Goal: Task Accomplishment & Management: Use online tool/utility

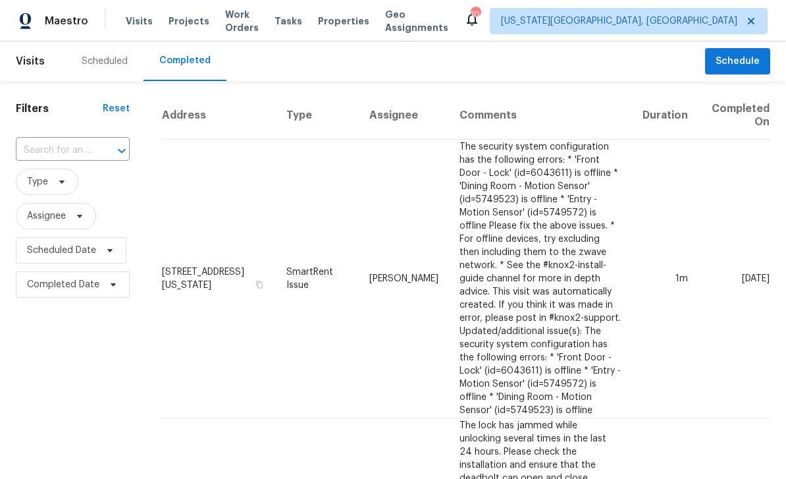
scroll to position [0, 18]
click at [749, 196] on td "[DATE]" at bounding box center [734, 279] width 72 height 278
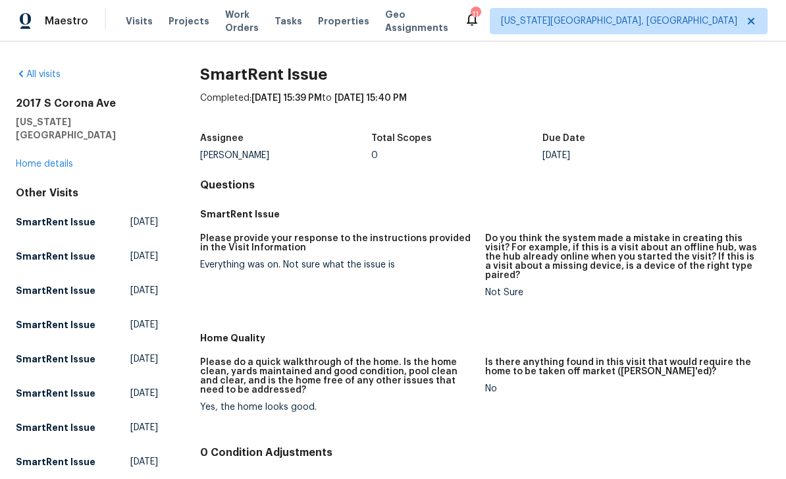
click at [137, 16] on span "Visits" at bounding box center [139, 20] width 27 height 13
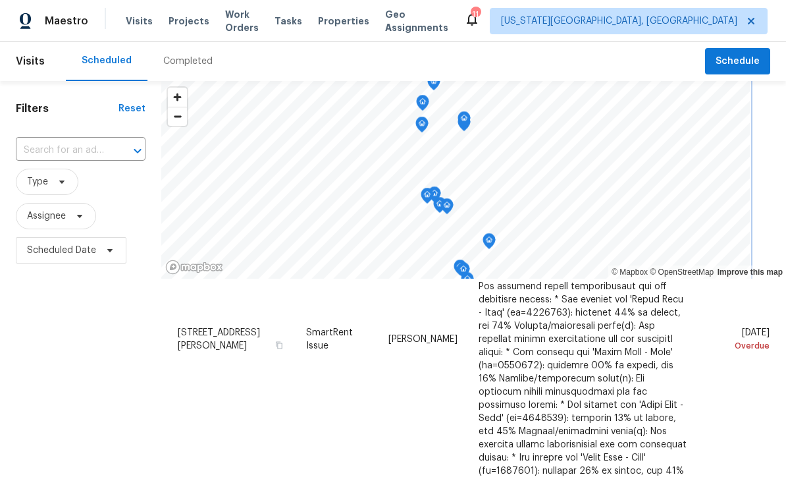
scroll to position [234, 0]
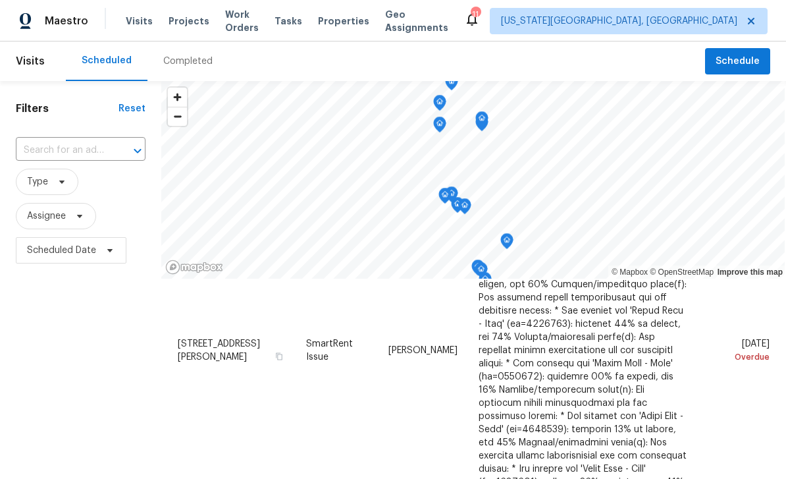
click at [0, 0] on icon at bounding box center [0, 0] width 0 height 0
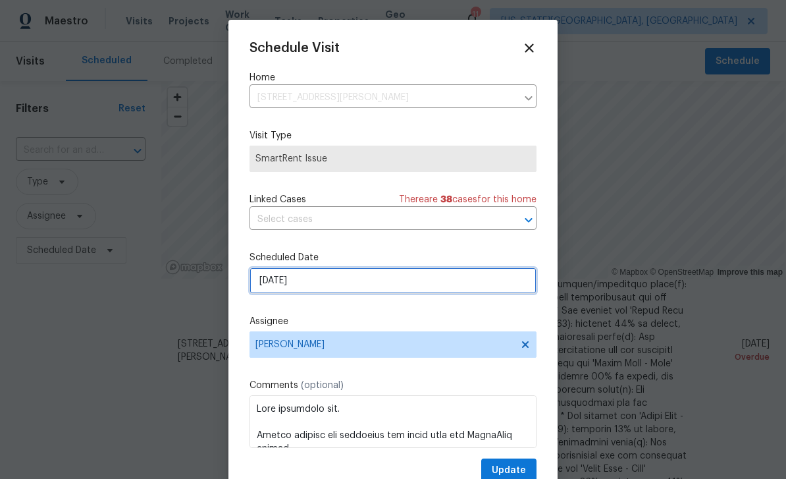
click at [414, 286] on input "[DATE]" at bounding box center [392, 280] width 287 height 26
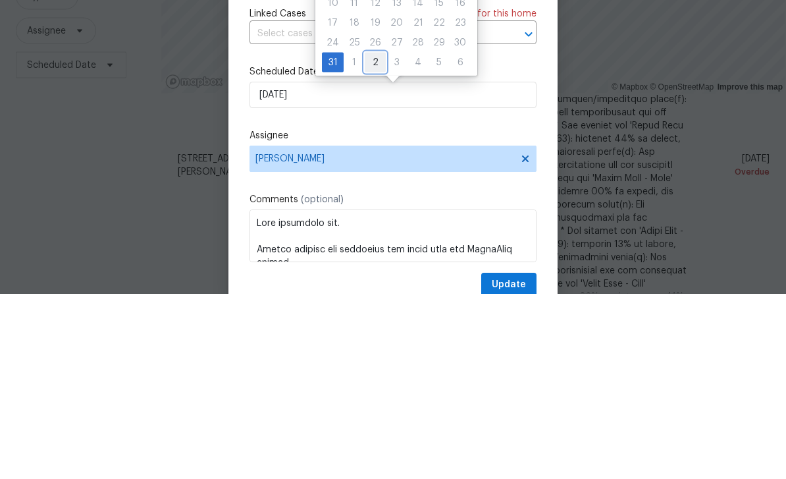
click at [373, 238] on div "2" at bounding box center [375, 247] width 21 height 18
type input "[DATE]"
select select "8"
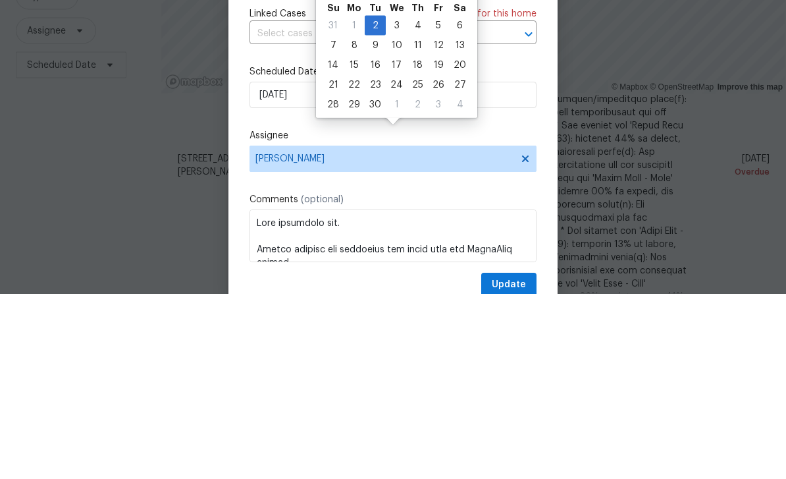
scroll to position [42, 0]
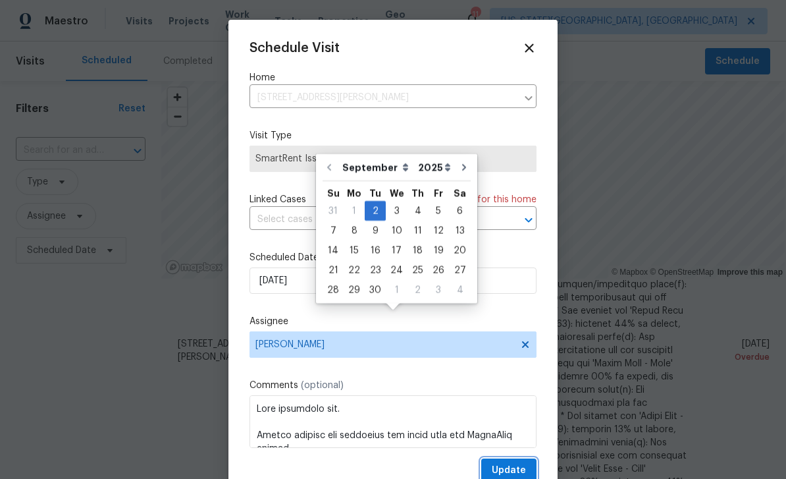
click at [536, 462] on button "Update" at bounding box center [508, 470] width 55 height 24
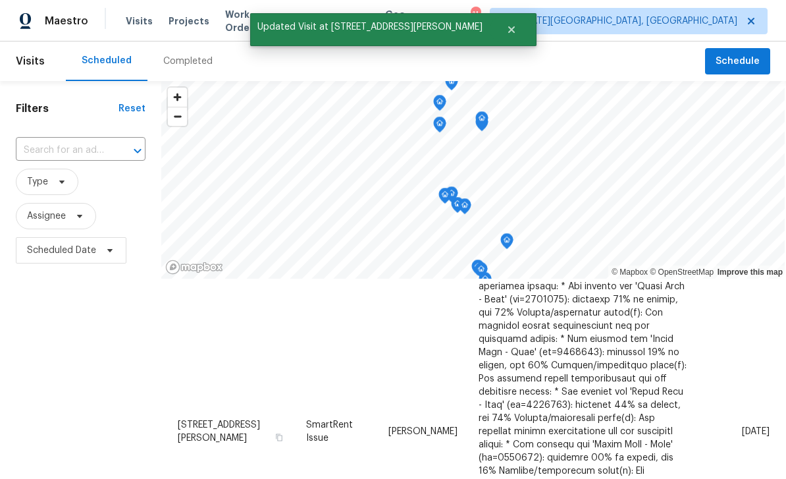
click at [0, 0] on icon at bounding box center [0, 0] width 0 height 0
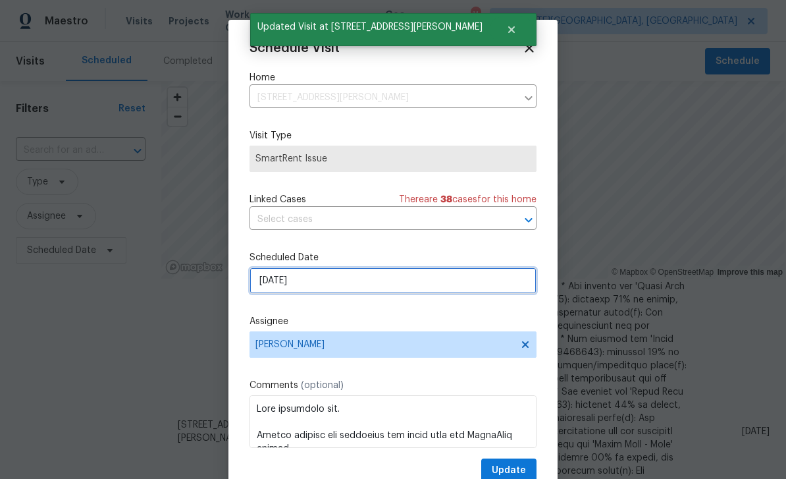
click at [424, 282] on input "[DATE]" at bounding box center [392, 280] width 287 height 26
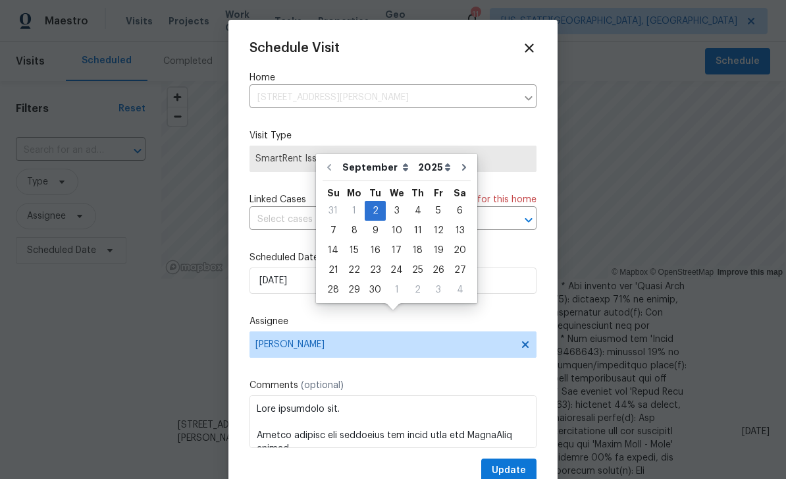
click at [725, 371] on div at bounding box center [393, 239] width 786 height 479
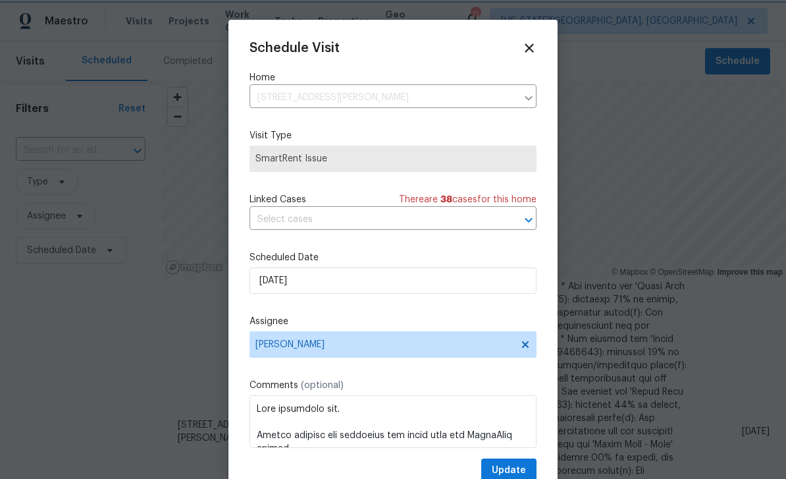
scroll to position [0, 0]
click at [530, 48] on icon at bounding box center [529, 47] width 9 height 9
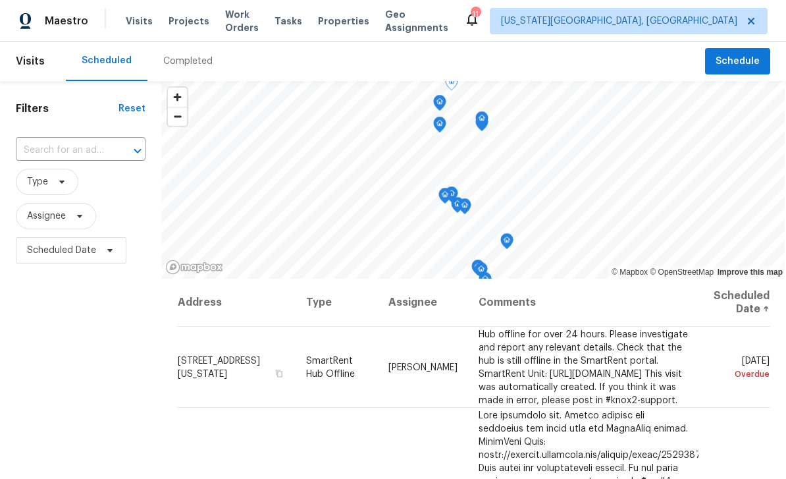
click at [0, 0] on icon at bounding box center [0, 0] width 0 height 0
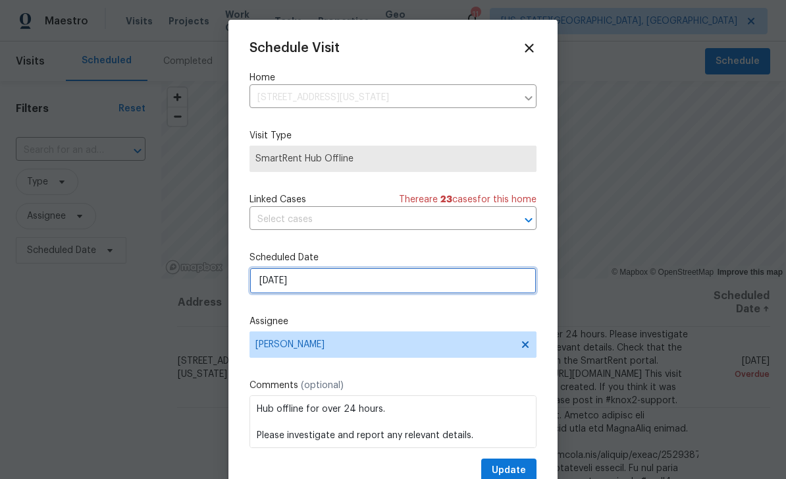
click at [372, 283] on input "[DATE]" at bounding box center [392, 280] width 287 height 26
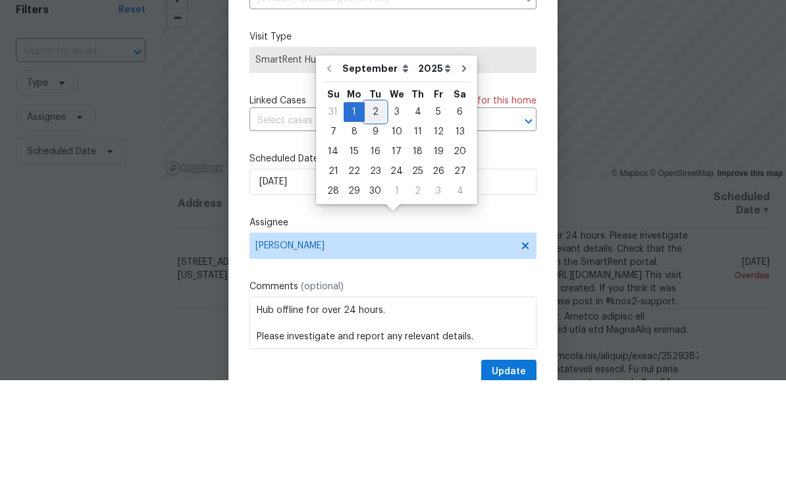
click at [371, 201] on div "2" at bounding box center [375, 210] width 21 height 18
type input "[DATE]"
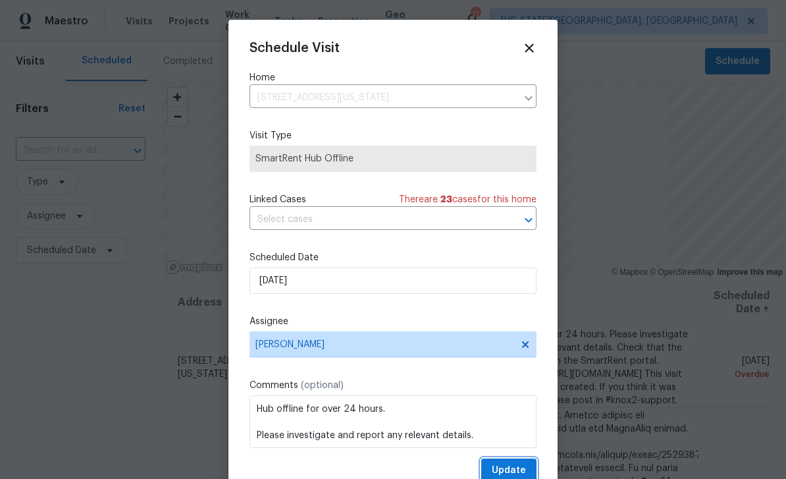
click at [531, 467] on button "Update" at bounding box center [508, 470] width 55 height 24
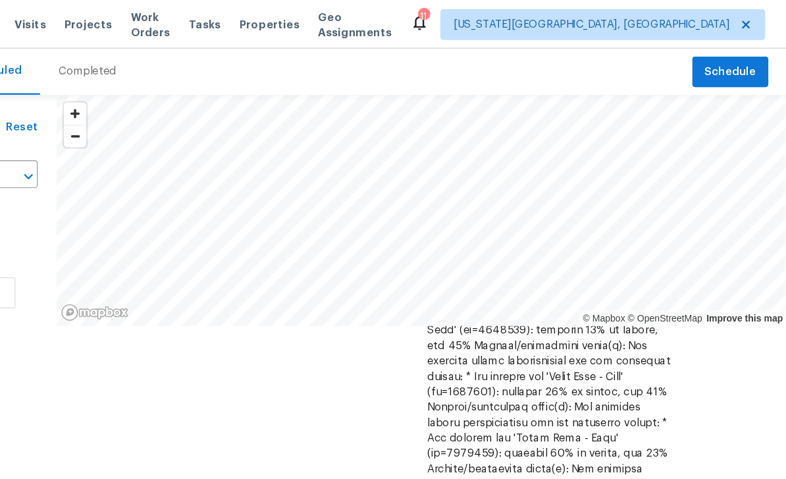
click at [318, 22] on span "Properties" at bounding box center [343, 20] width 51 height 13
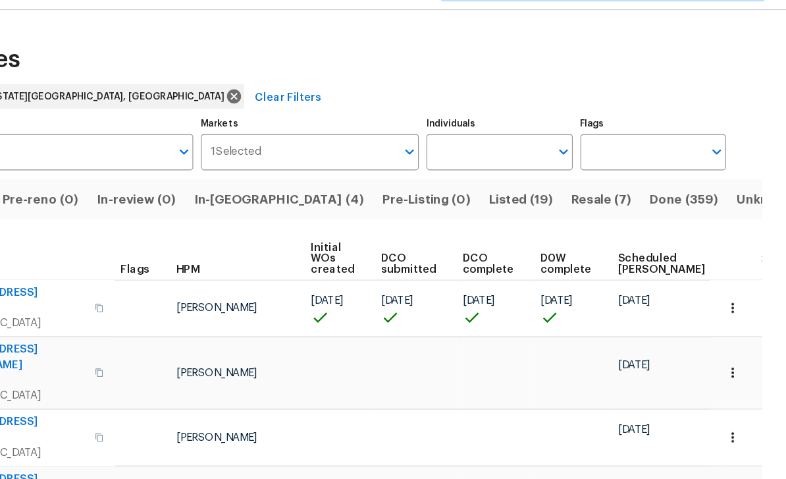
scroll to position [38, 0]
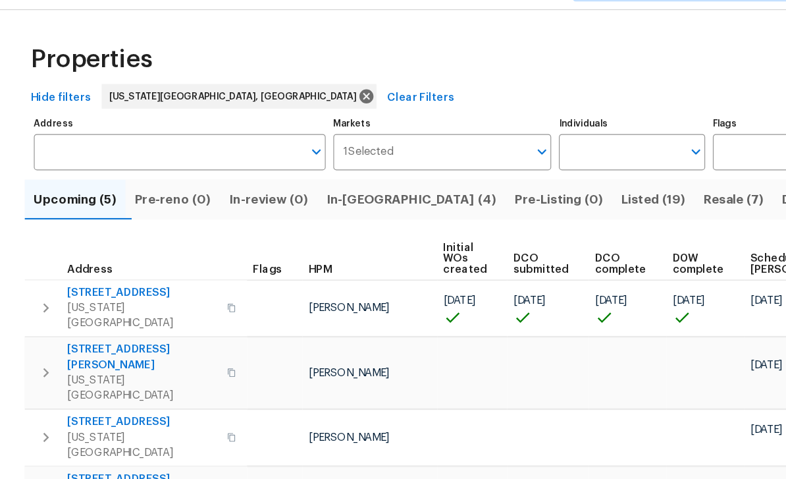
click at [324, 186] on button "In-[GEOGRAPHIC_DATA] (4)" at bounding box center [351, 203] width 161 height 34
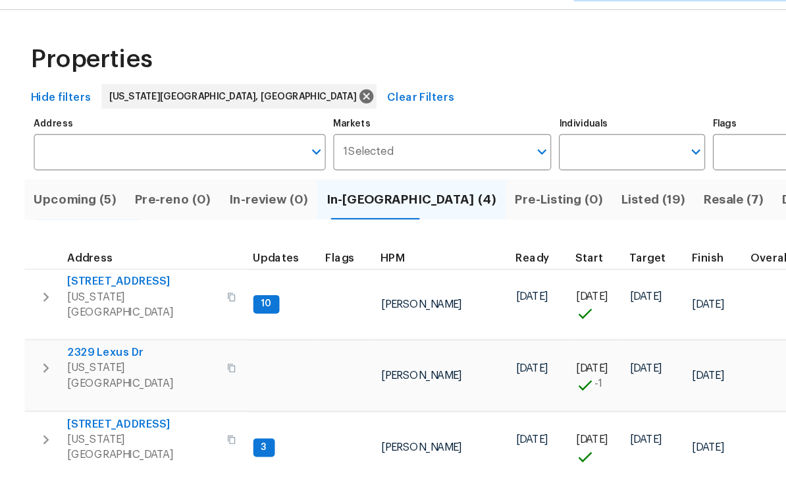
click at [111, 324] on td "[STREET_ADDRESS][US_STATE]" at bounding box center [116, 347] width 190 height 47
click at [103, 328] on span "2329 Lexus Dr" at bounding box center [122, 334] width 128 height 13
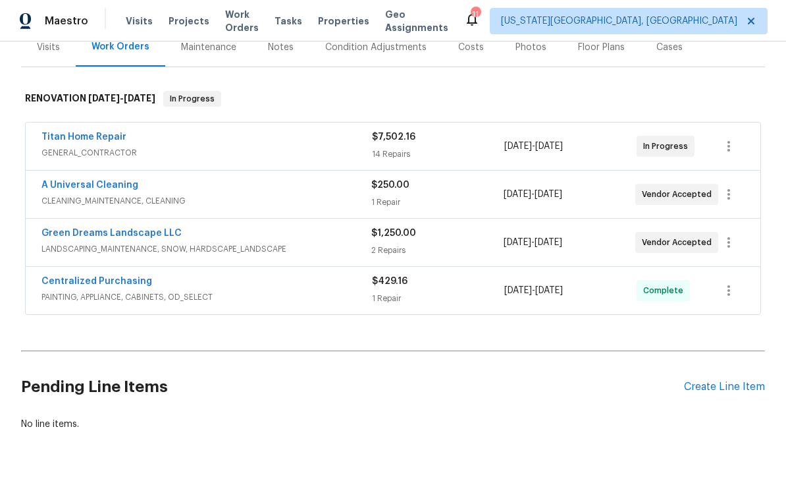
scroll to position [171, 0]
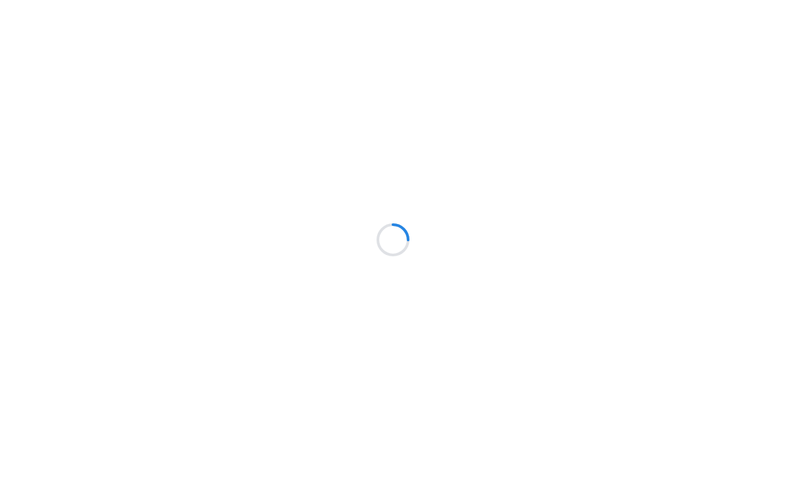
scroll to position [69, 0]
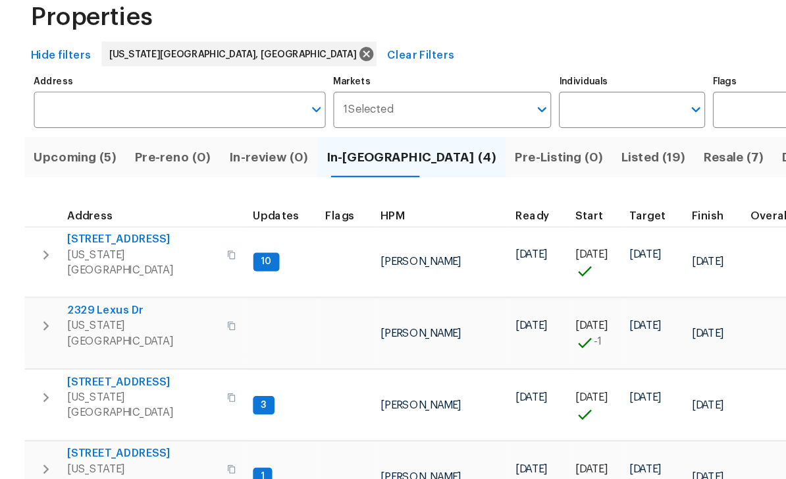
click at [61, 194] on span "Upcoming (5)" at bounding box center [64, 203] width 70 height 18
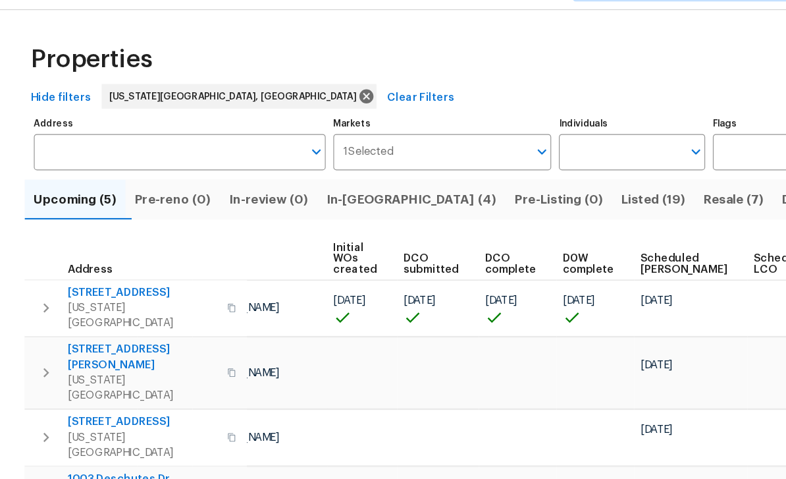
scroll to position [0, 93]
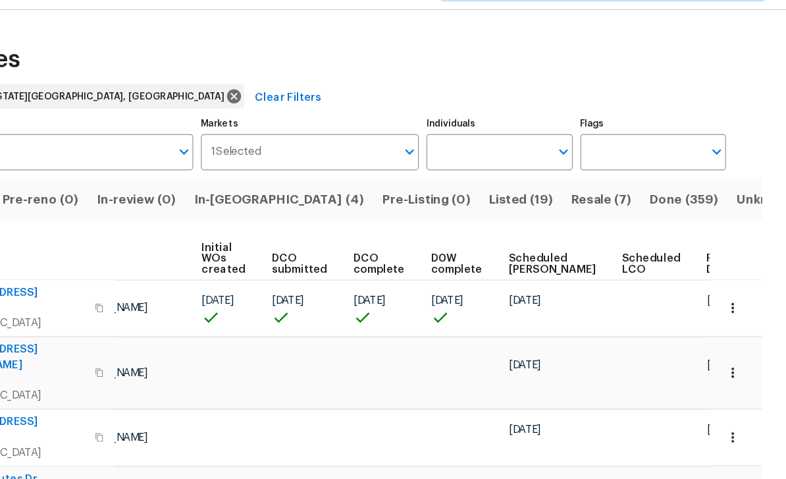
click at [718, 249] on span "Ready Date" at bounding box center [732, 258] width 29 height 18
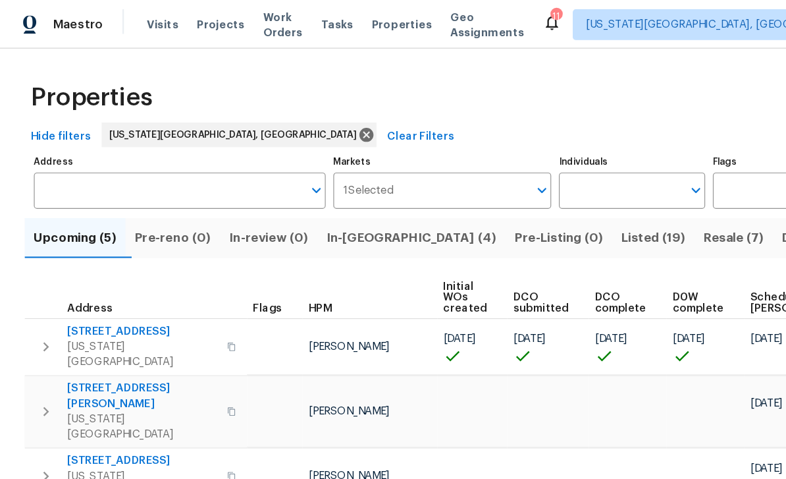
click at [290, 20] on span "Tasks" at bounding box center [289, 20] width 28 height 9
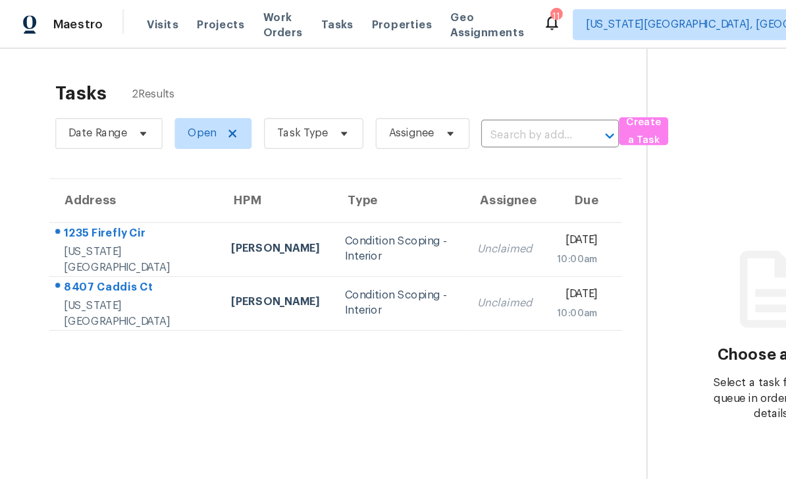
click at [255, 16] on span "Work Orders" at bounding box center [242, 21] width 34 height 26
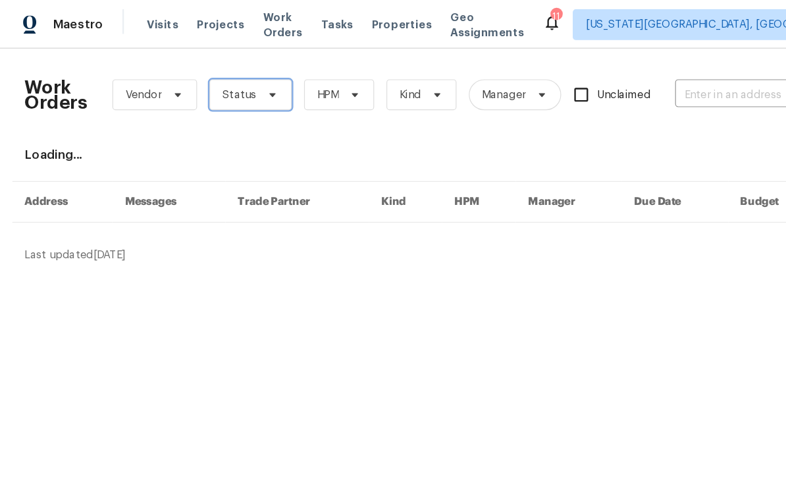
click at [233, 80] on icon at bounding box center [233, 81] width 11 height 11
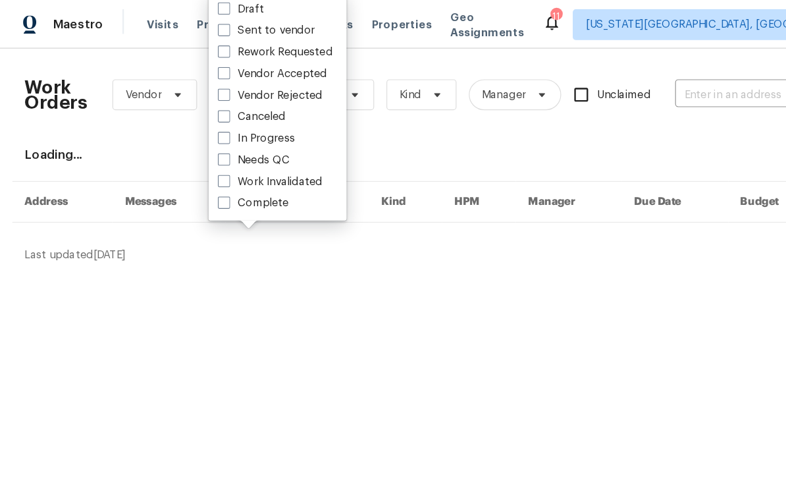
click at [192, 131] on span at bounding box center [191, 136] width 11 height 11
click at [192, 131] on input "Needs QC" at bounding box center [190, 134] width 9 height 9
checkbox input "true"
